Goal: Navigation & Orientation: Find specific page/section

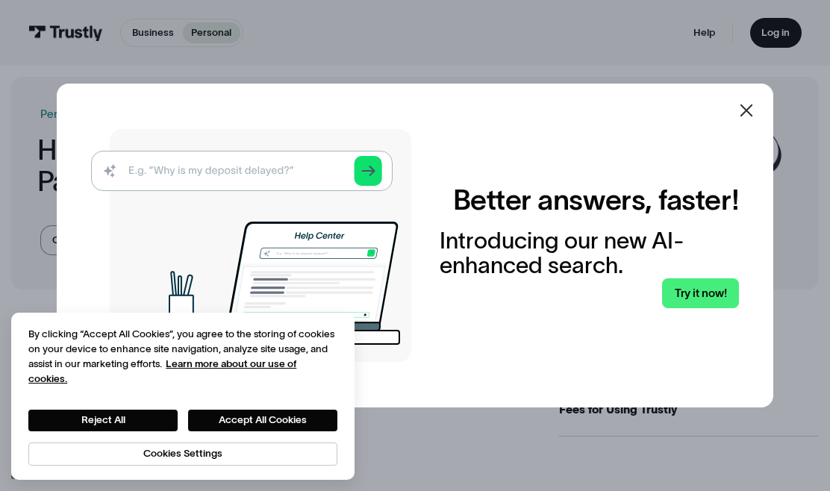
scroll to position [22, 0]
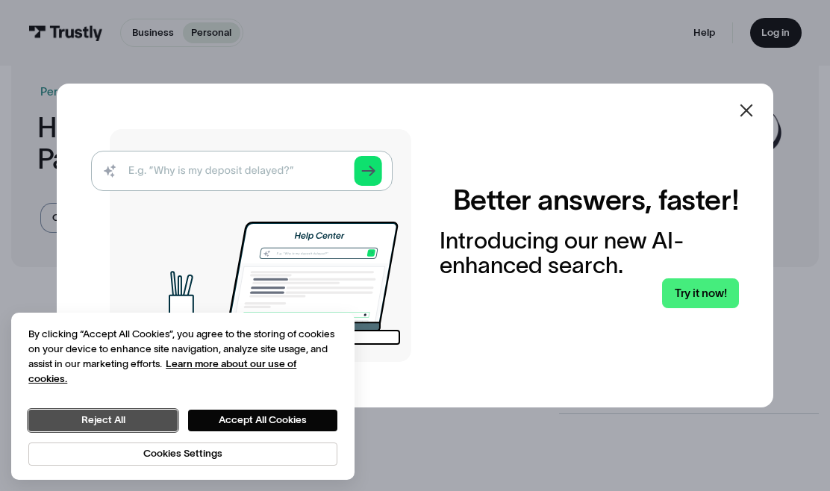
click at [142, 414] on button "Reject All" at bounding box center [102, 421] width 149 height 22
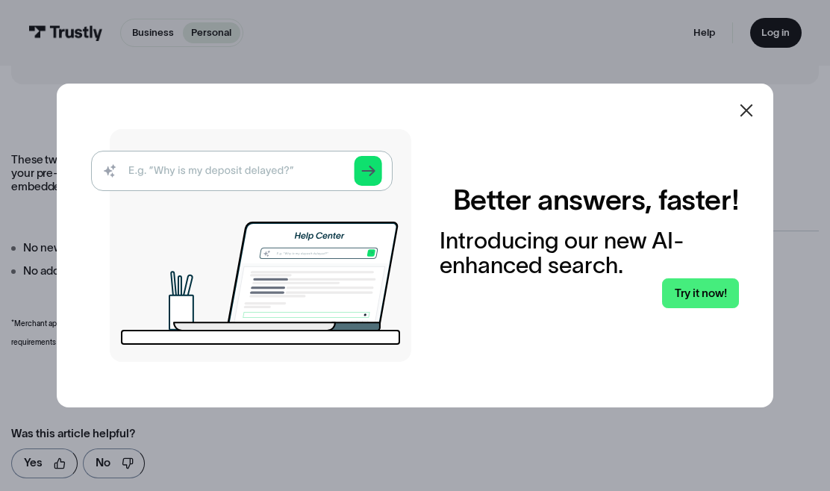
scroll to position [29, 0]
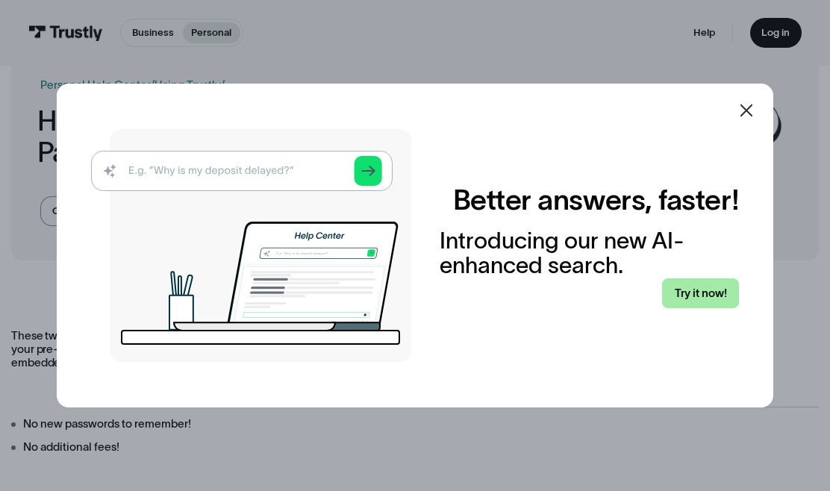
click at [733, 299] on link "Try it now!" at bounding box center [700, 293] width 77 height 30
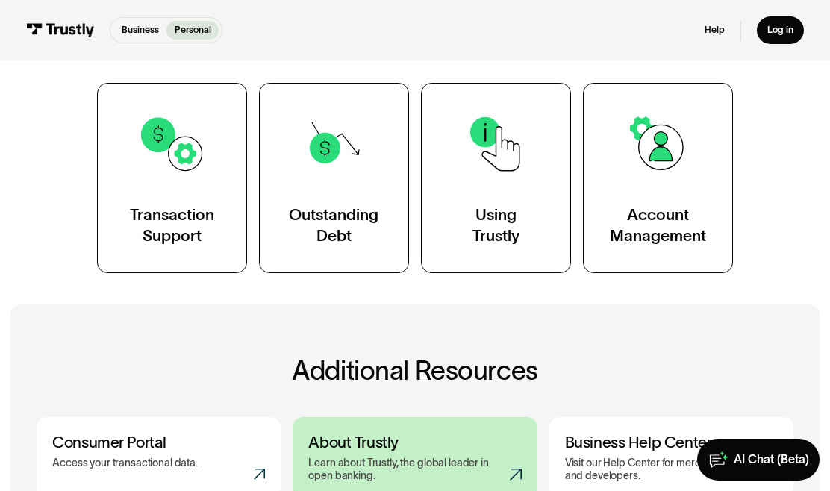
scroll to position [168, 0]
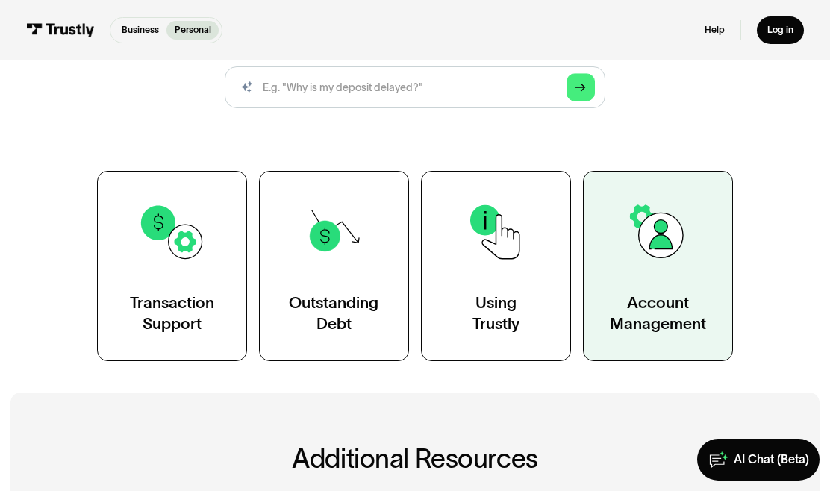
click at [643, 266] on img at bounding box center [658, 232] width 68 height 68
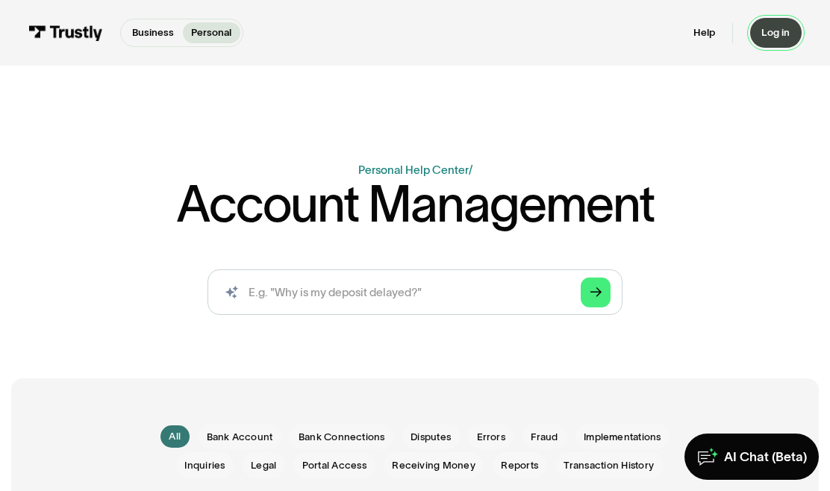
click at [771, 46] on link "Log in" at bounding box center [775, 33] width 51 height 30
